Goal: Task Accomplishment & Management: Use online tool/utility

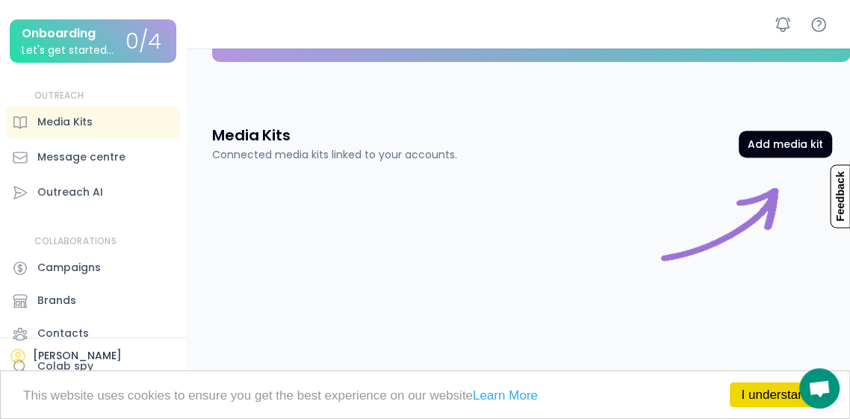
scroll to position [526, 0]
click at [761, 393] on link "I understand!" at bounding box center [778, 394] width 97 height 25
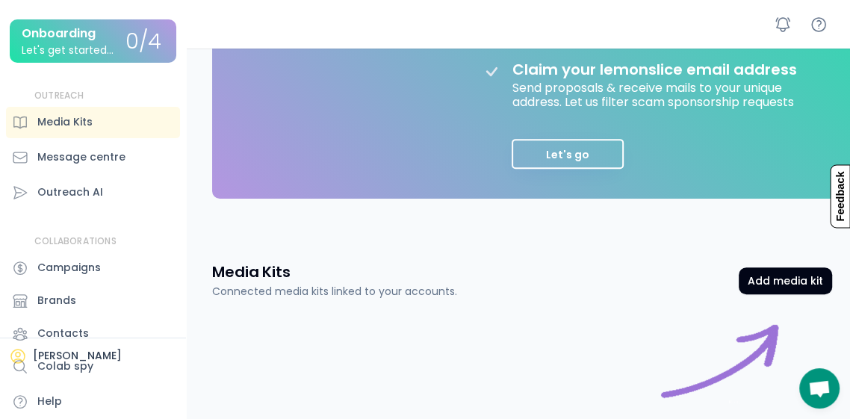
scroll to position [382, 0]
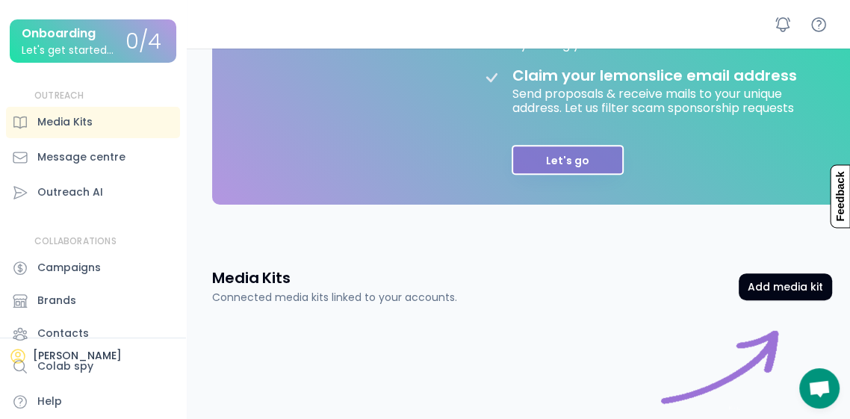
click at [541, 158] on button "Let's go" at bounding box center [568, 160] width 112 height 30
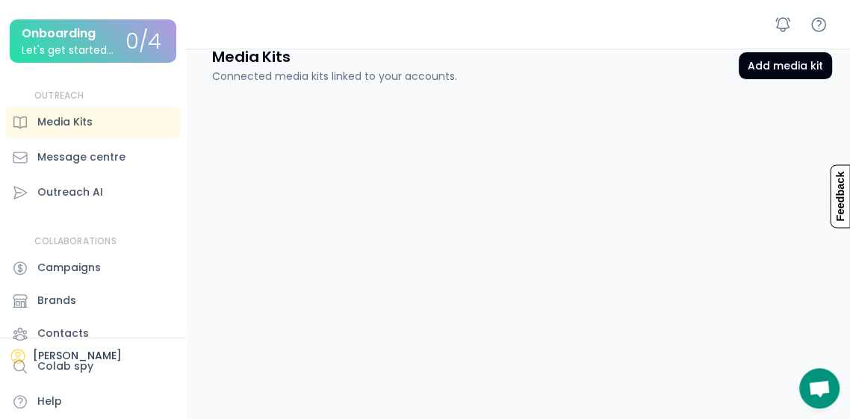
scroll to position [277, 0]
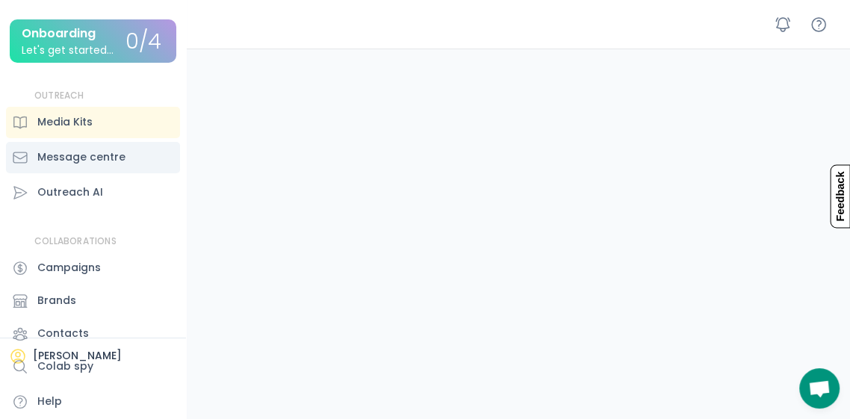
click at [103, 155] on div "Message centre" at bounding box center [81, 157] width 88 height 16
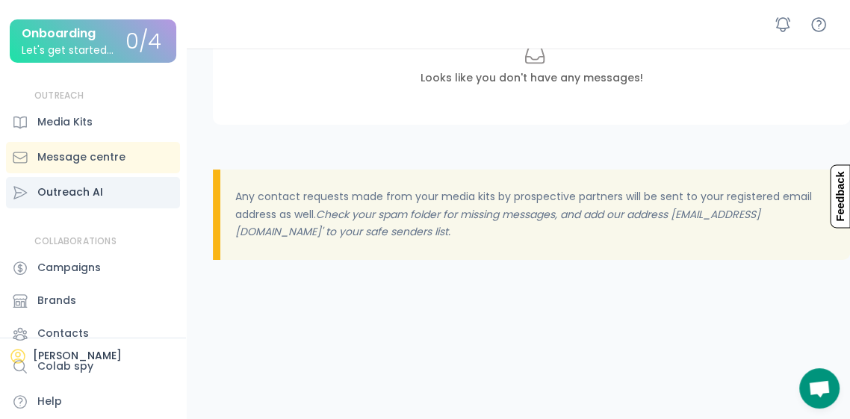
click at [135, 183] on div "Outreach AI" at bounding box center [93, 192] width 174 height 31
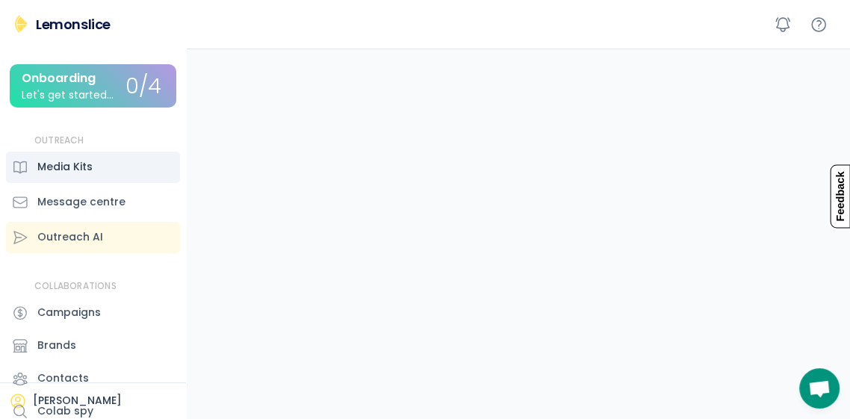
click at [80, 168] on div "Media Kits" at bounding box center [64, 167] width 55 height 16
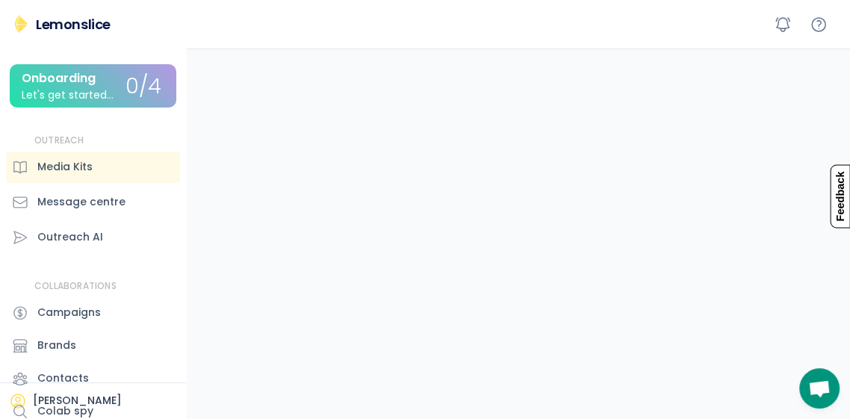
click at [116, 98] on div "Onboarding Let's get started..." at bounding box center [74, 86] width 104 height 29
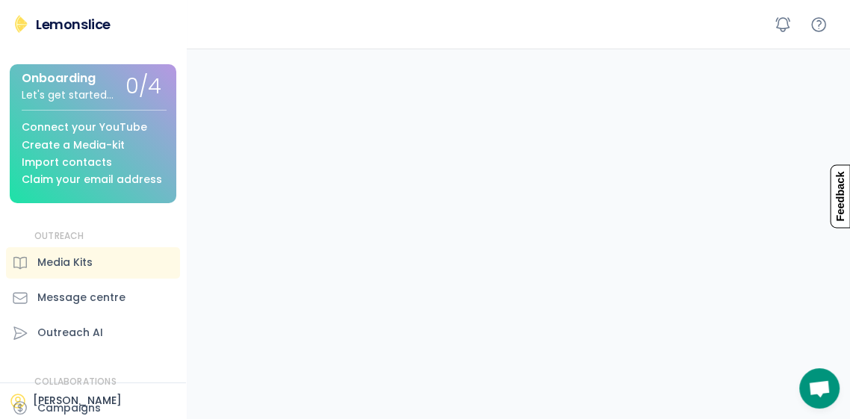
click at [116, 140] on div "Create a Media-kit" at bounding box center [73, 145] width 103 height 11
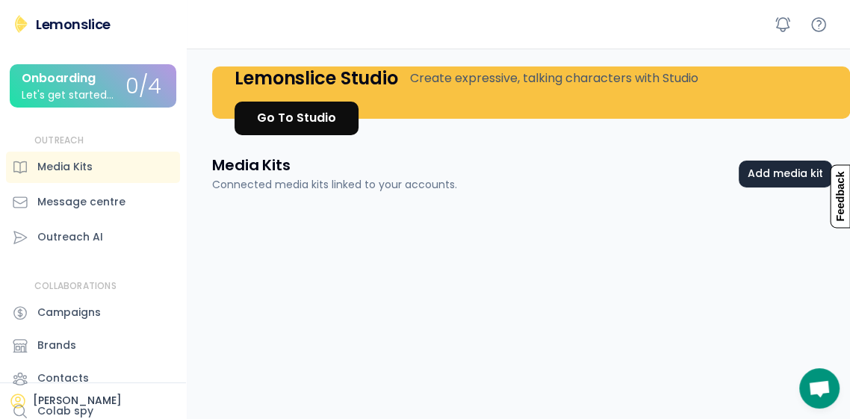
click at [778, 173] on button "Add media kit" at bounding box center [785, 174] width 93 height 27
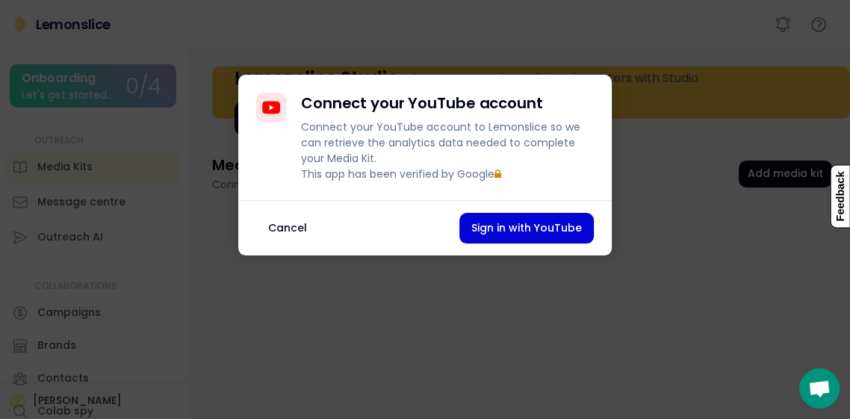
click at [296, 243] on button "Cancel" at bounding box center [287, 228] width 63 height 31
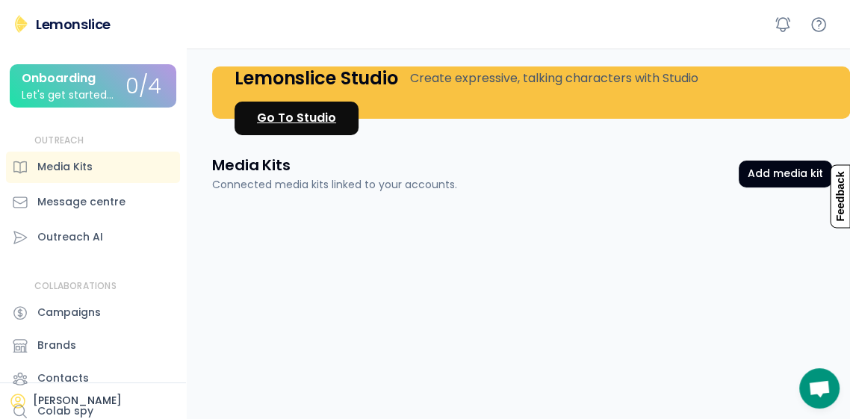
click at [285, 119] on div "Go To Studio" at bounding box center [296, 118] width 79 height 18
